Goal: Transaction & Acquisition: Book appointment/travel/reservation

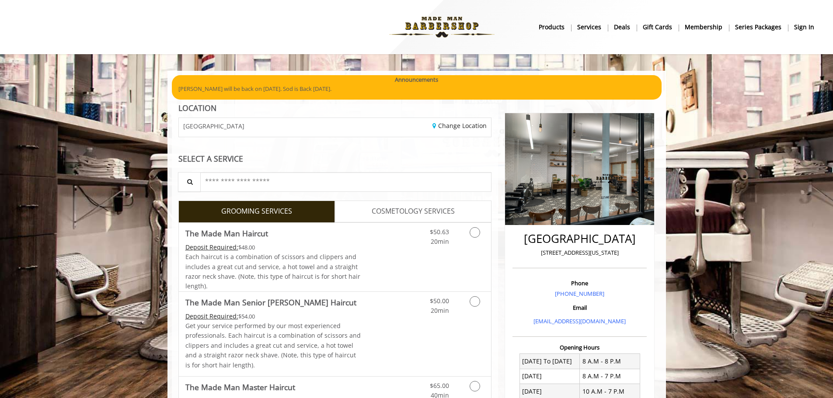
click at [803, 29] on b "sign in" at bounding box center [804, 27] width 20 height 10
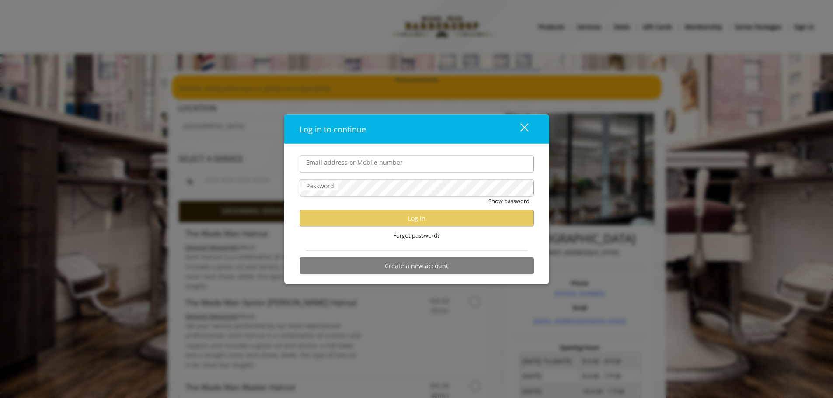
type input "**********"
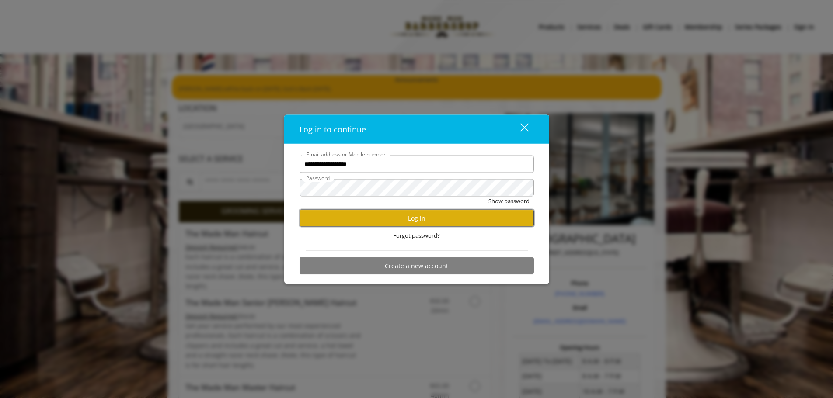
click at [384, 212] on button "Log in" at bounding box center [417, 218] width 234 height 17
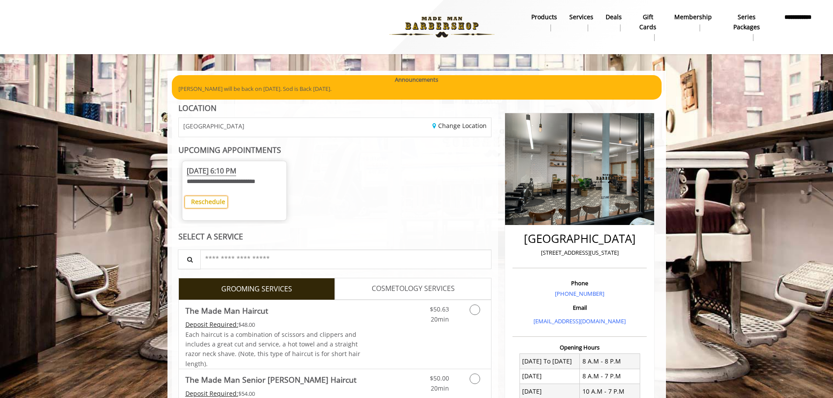
click at [216, 203] on b "Reschedule" at bounding box center [208, 202] width 34 height 8
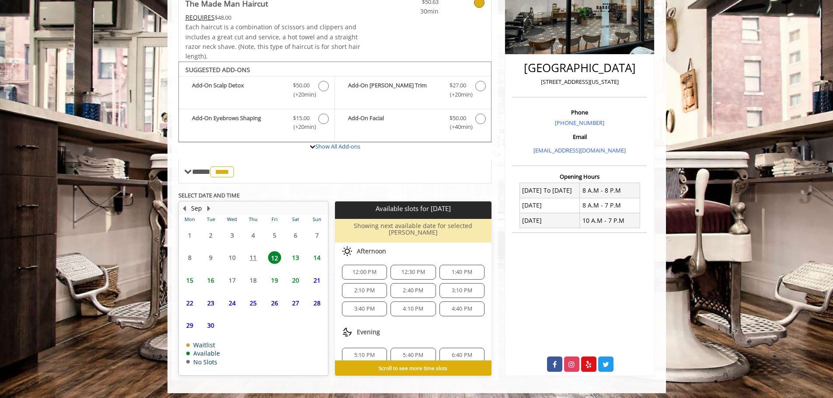
scroll to position [113, 0]
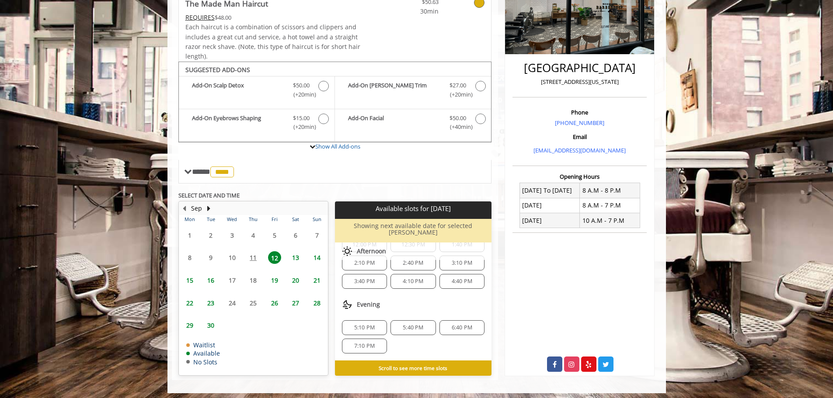
click at [460, 324] on span "6:40 PM" at bounding box center [462, 327] width 21 height 7
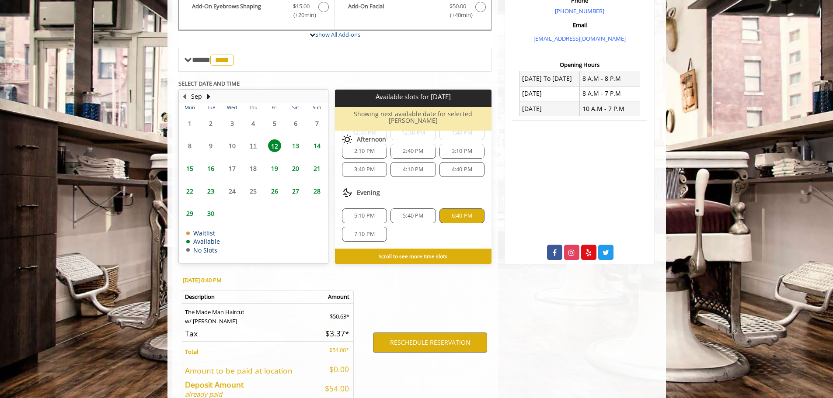
scroll to position [326, 0]
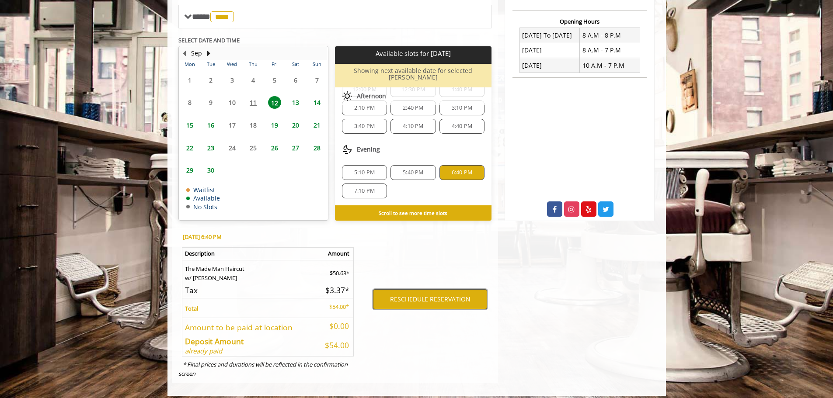
click at [456, 297] on button "RESCHEDULE RESERVATION" at bounding box center [430, 299] width 114 height 20
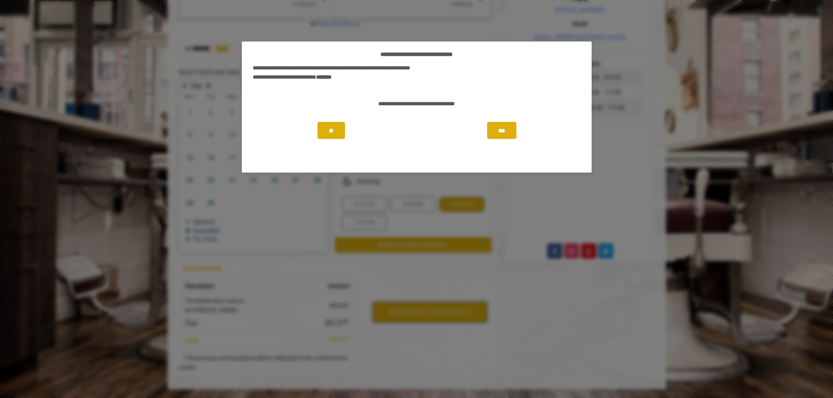
scroll to position [278, 0]
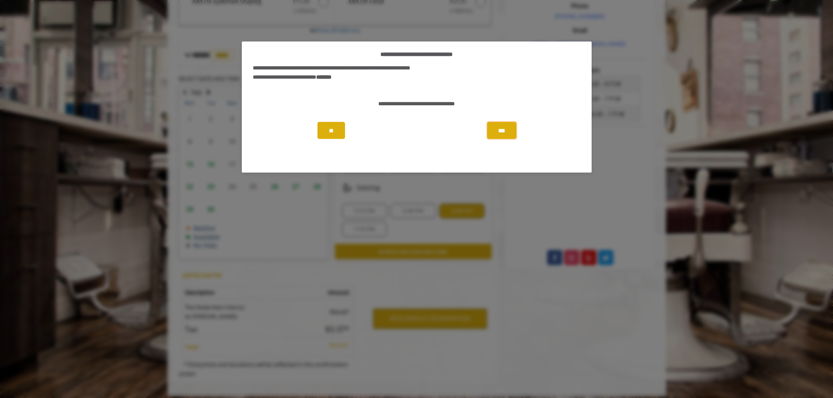
click at [500, 131] on button "***" at bounding box center [501, 130] width 29 height 17
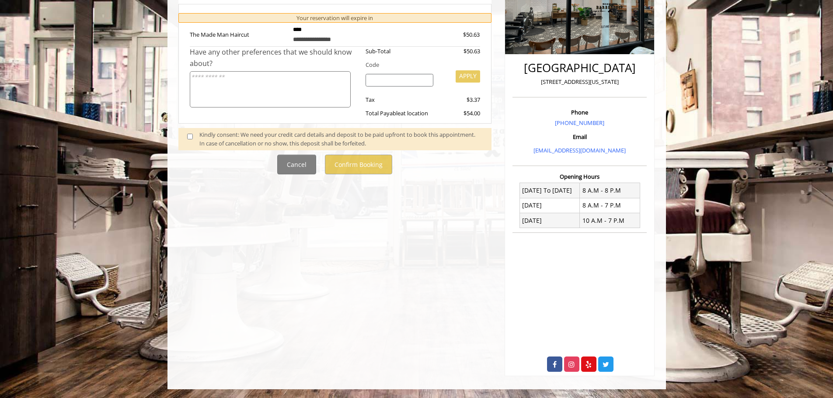
scroll to position [0, 0]
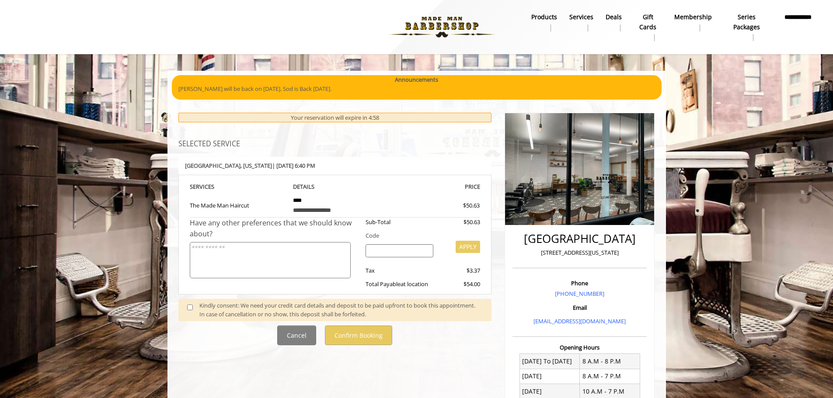
click at [286, 314] on div "Kindly consent: We need your credit card details and deposit to be paid upfront…" at bounding box center [340, 310] width 283 height 18
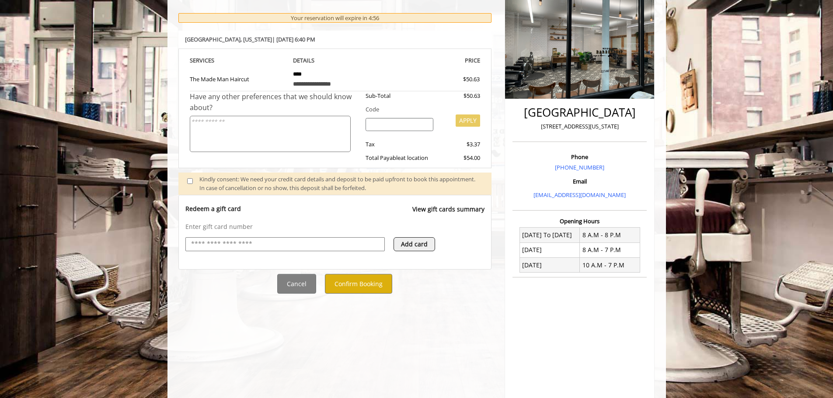
scroll to position [171, 0]
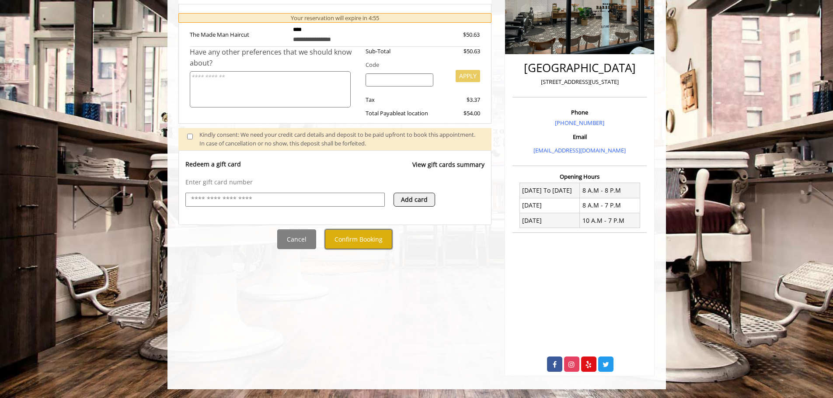
click at [380, 246] on button "Confirm Booking" at bounding box center [358, 240] width 67 height 20
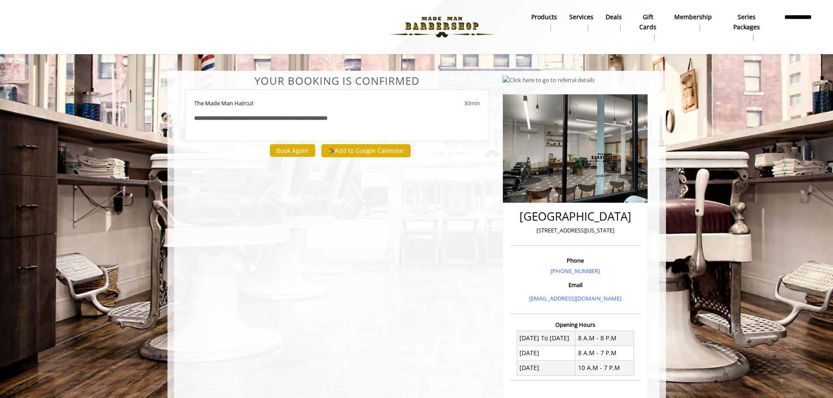
click at [465, 229] on div "**********" at bounding box center [337, 299] width 318 height 449
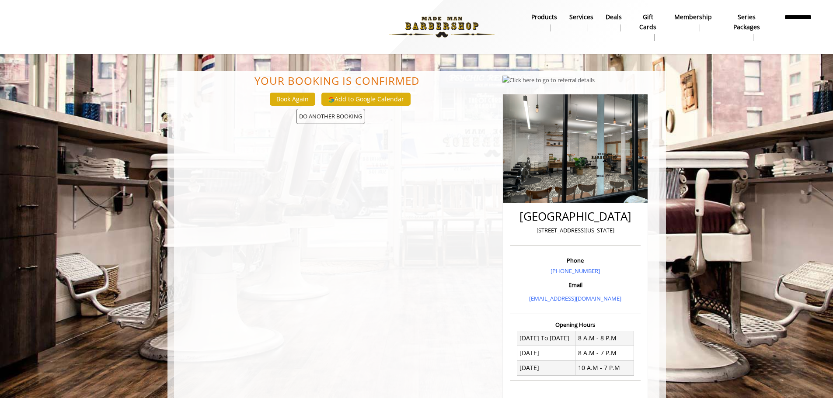
click at [376, 25] on div at bounding box center [257, 27] width 489 height 48
click at [491, 21] on img at bounding box center [442, 27] width 120 height 48
